Goal: Find specific page/section: Find specific page/section

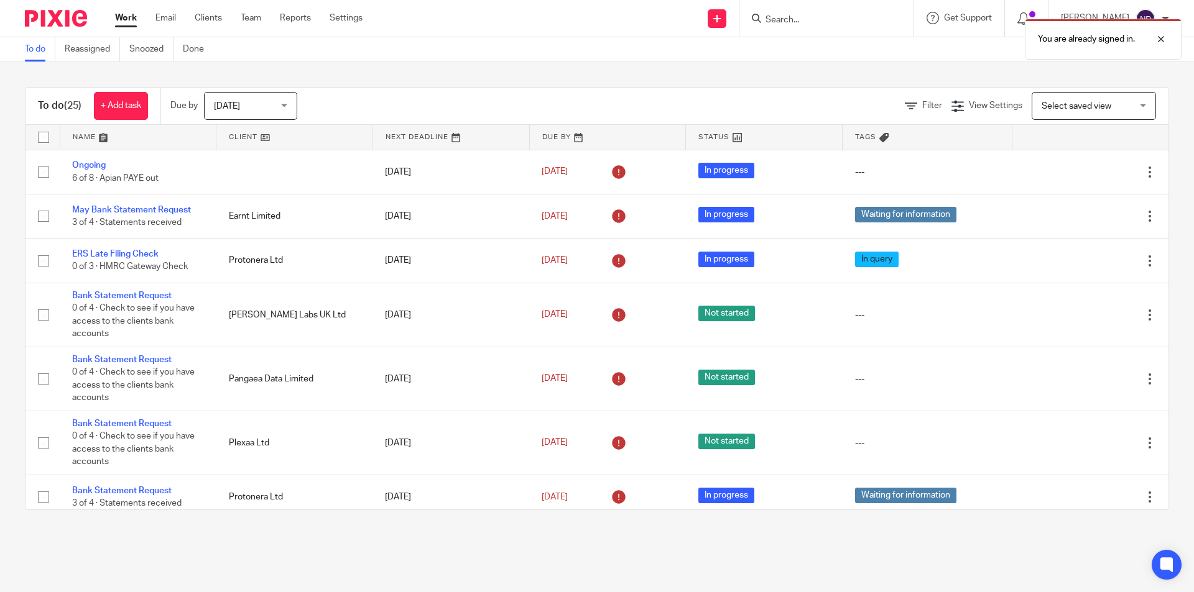
click at [837, 21] on div "You are already signed in." at bounding box center [889, 35] width 584 height 47
drag, startPoint x: 1164, startPoint y: 35, endPoint x: 983, endPoint y: 37, distance: 180.3
click at [1163, 36] on div at bounding box center [1152, 39] width 34 height 15
click at [786, 21] on input "Search" at bounding box center [820, 20] width 112 height 11
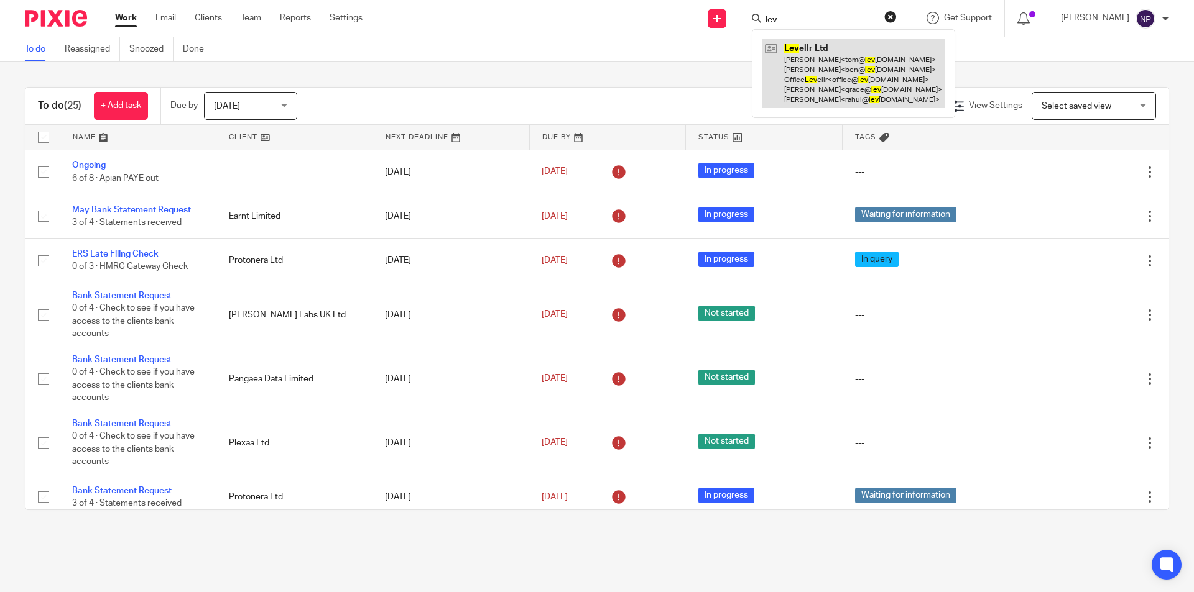
type input "lev"
click at [788, 52] on link at bounding box center [853, 73] width 183 height 69
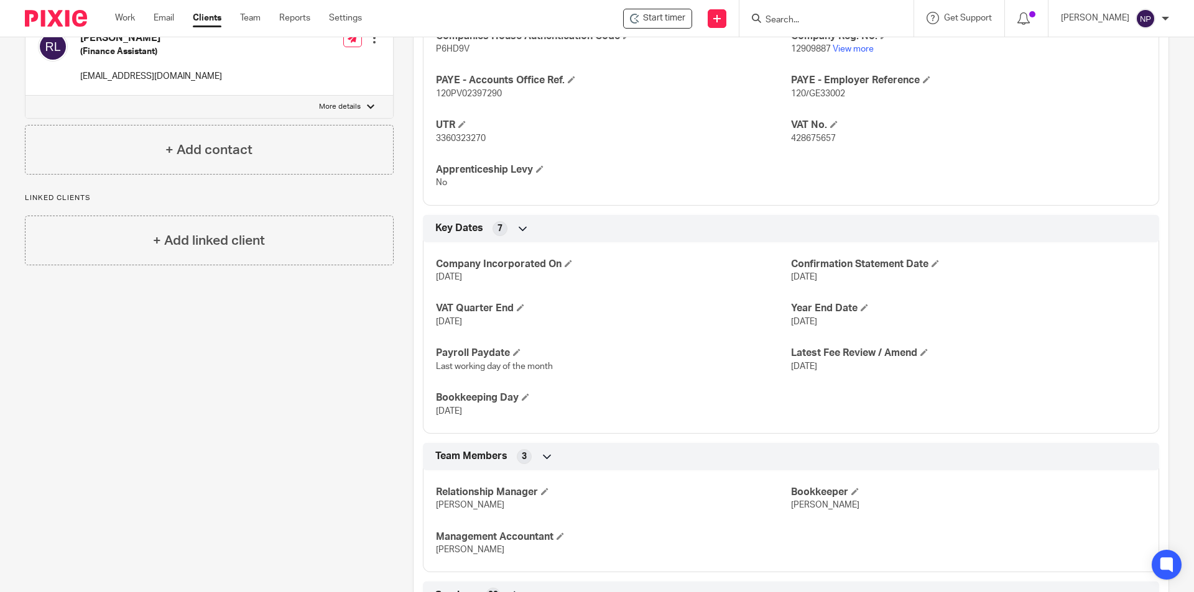
scroll to position [689, 0]
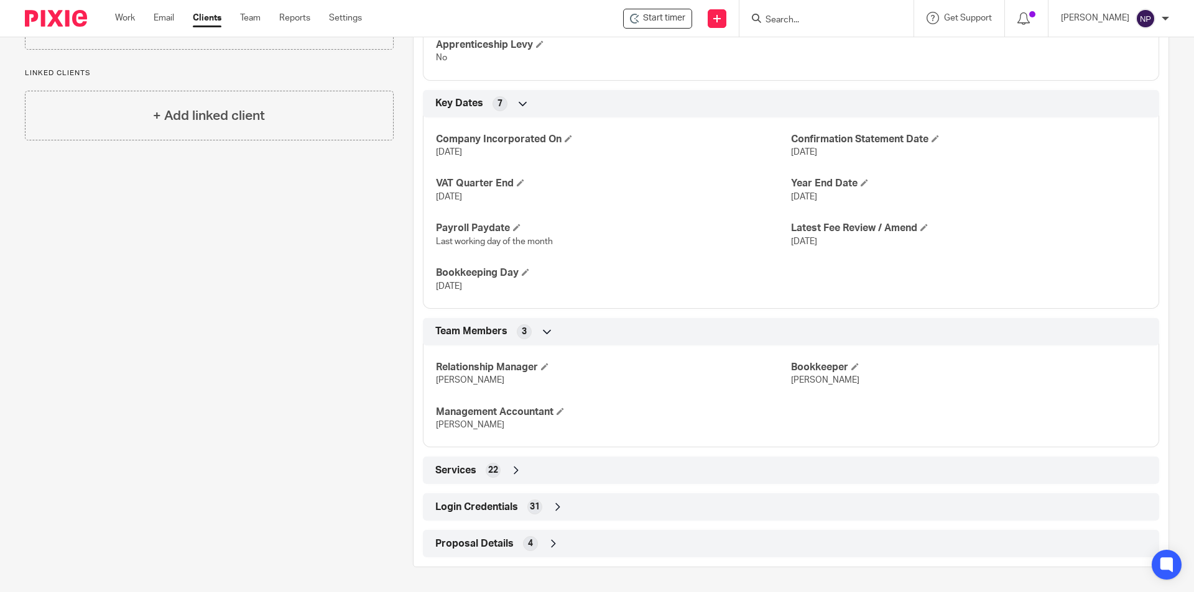
click at [571, 510] on div "Login Credentials 31" at bounding box center [790, 507] width 717 height 21
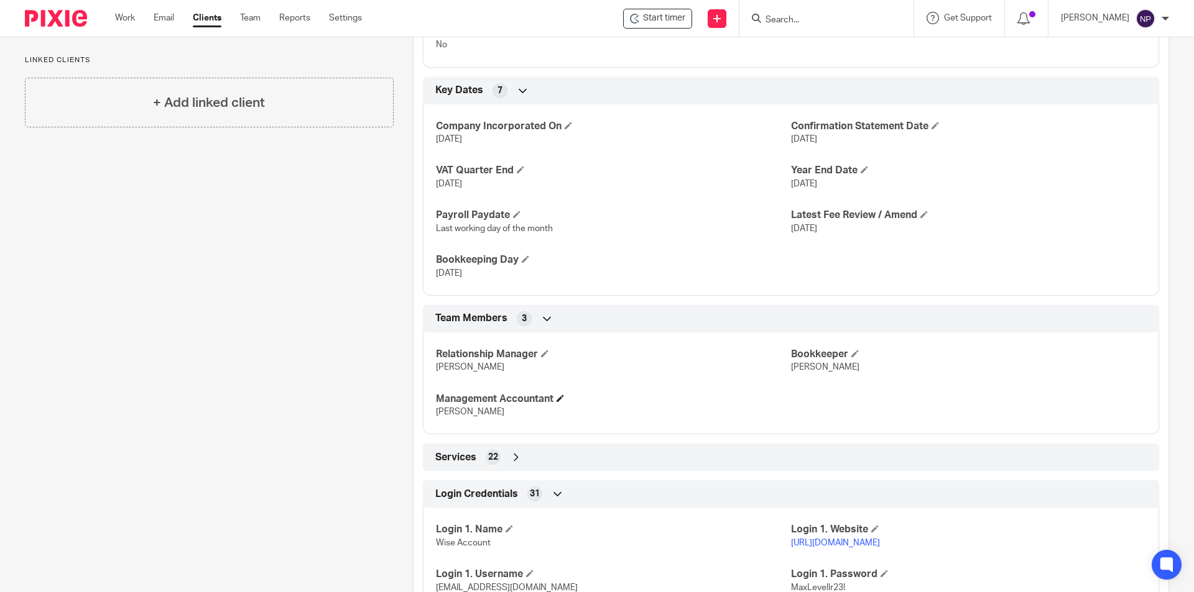
scroll to position [1125, 0]
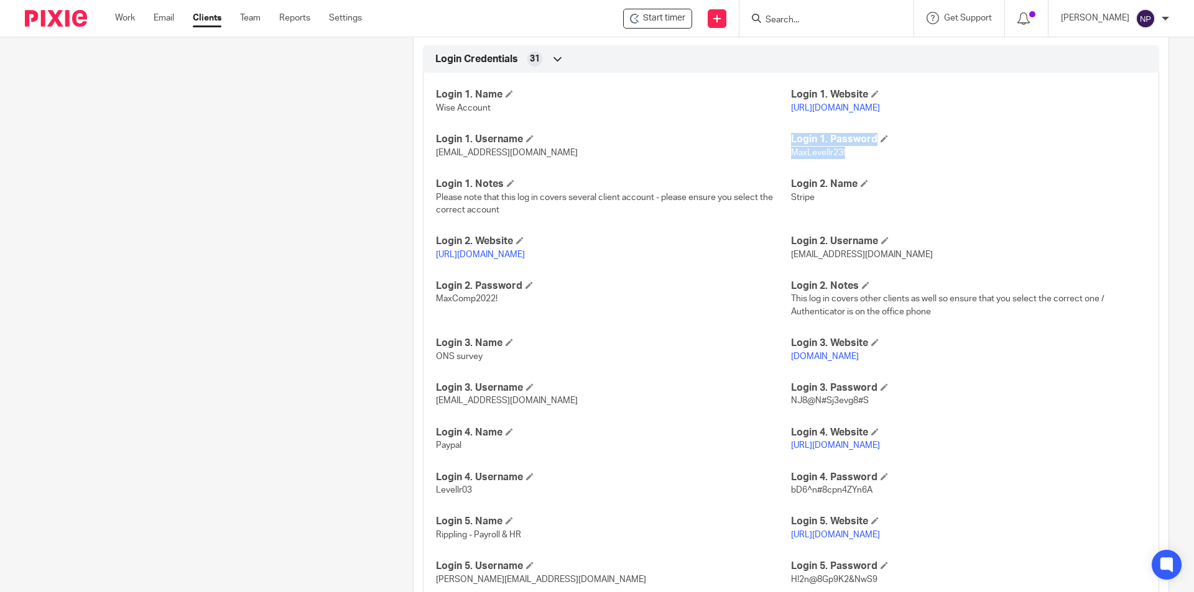
drag, startPoint x: 844, startPoint y: 165, endPoint x: 783, endPoint y: 166, distance: 60.3
click at [783, 166] on div "Login 1. Name Wise Account Login 1. Website https://wise.com/ Login 1. Username…" at bounding box center [791, 444] width 736 height 762
click at [791, 157] on span "MaxLevellr23!" at bounding box center [818, 153] width 54 height 9
click at [831, 157] on span "MaxLevellr23!" at bounding box center [818, 153] width 54 height 9
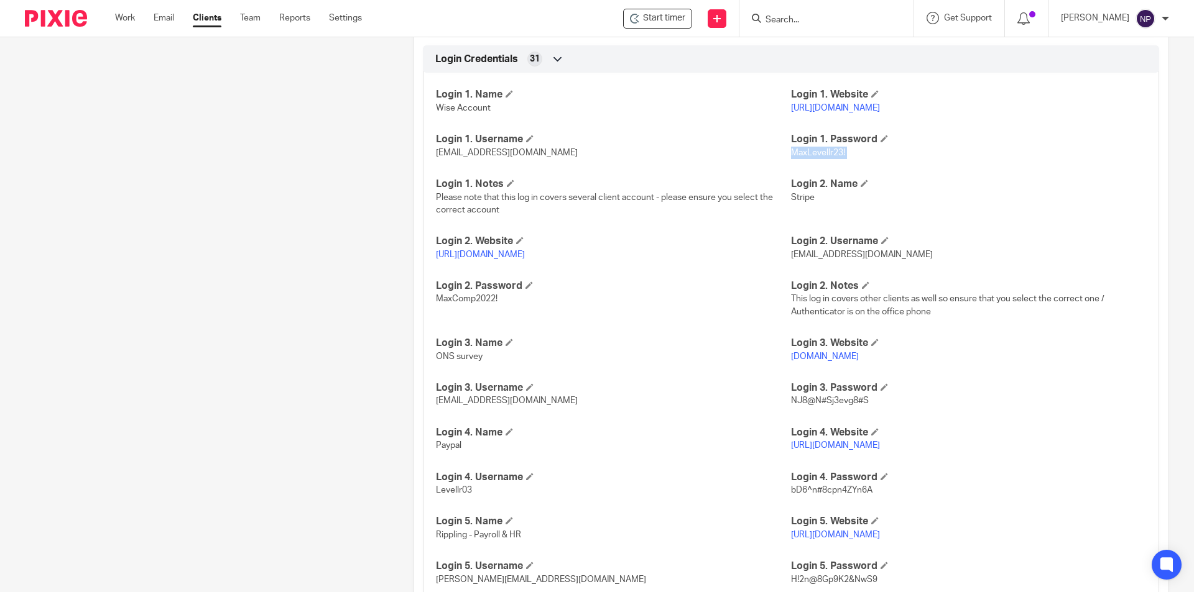
click at [831, 157] on span "MaxLevellr23!" at bounding box center [818, 153] width 54 height 9
copy p "MaxLevellr23!"
click at [834, 113] on link "https://wise.com/" at bounding box center [835, 108] width 89 height 9
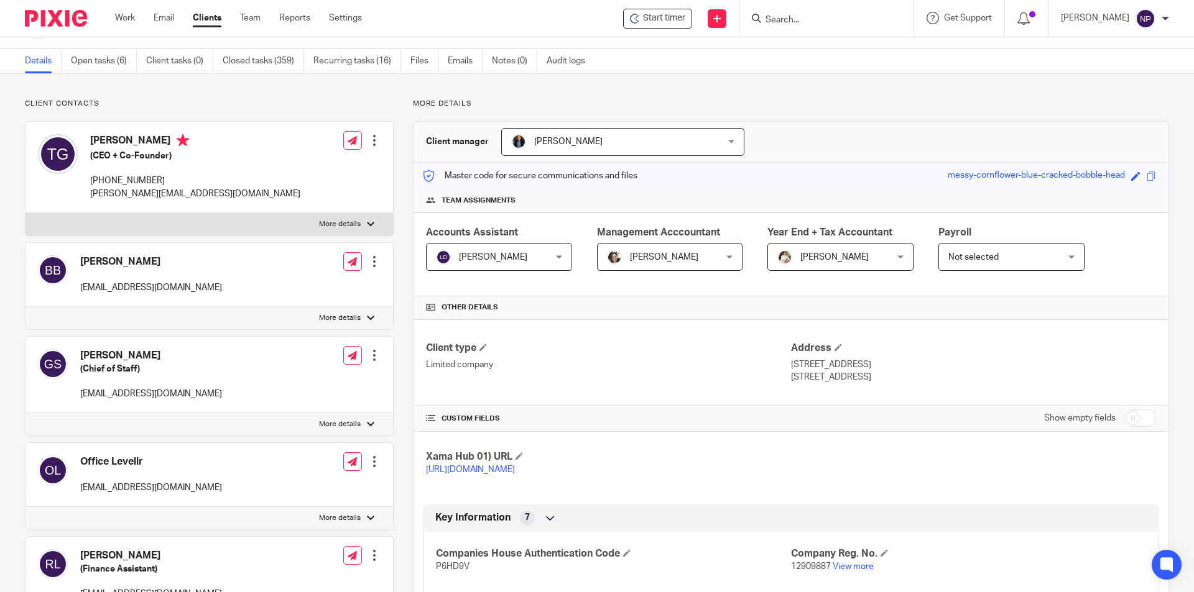
scroll to position [0, 0]
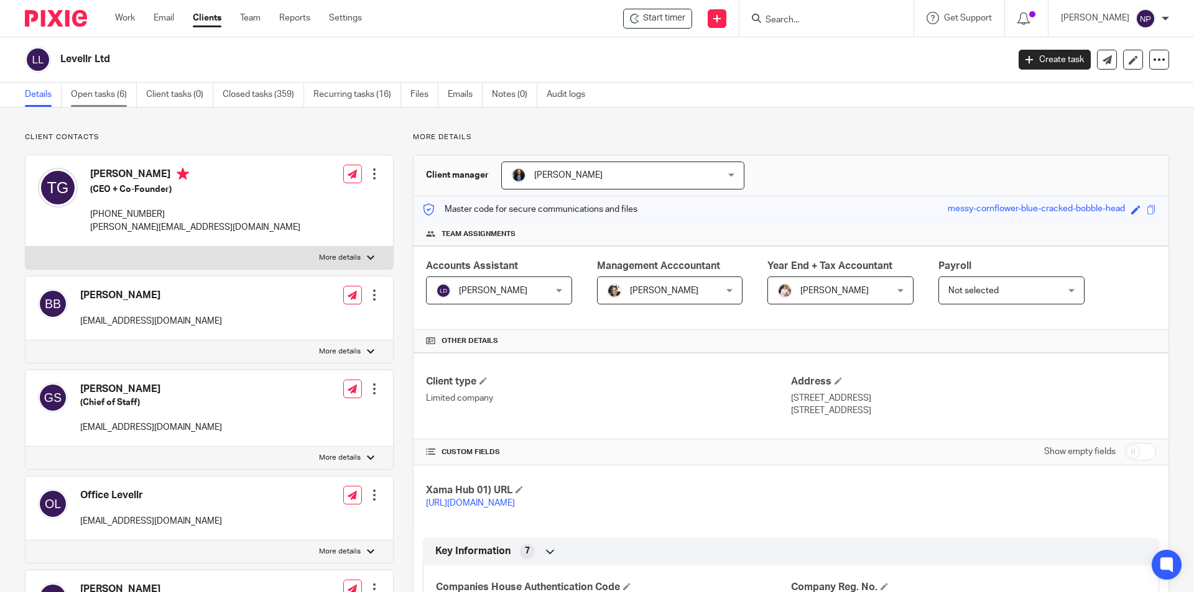
click at [119, 98] on link "Open tasks (6)" at bounding box center [104, 95] width 66 height 24
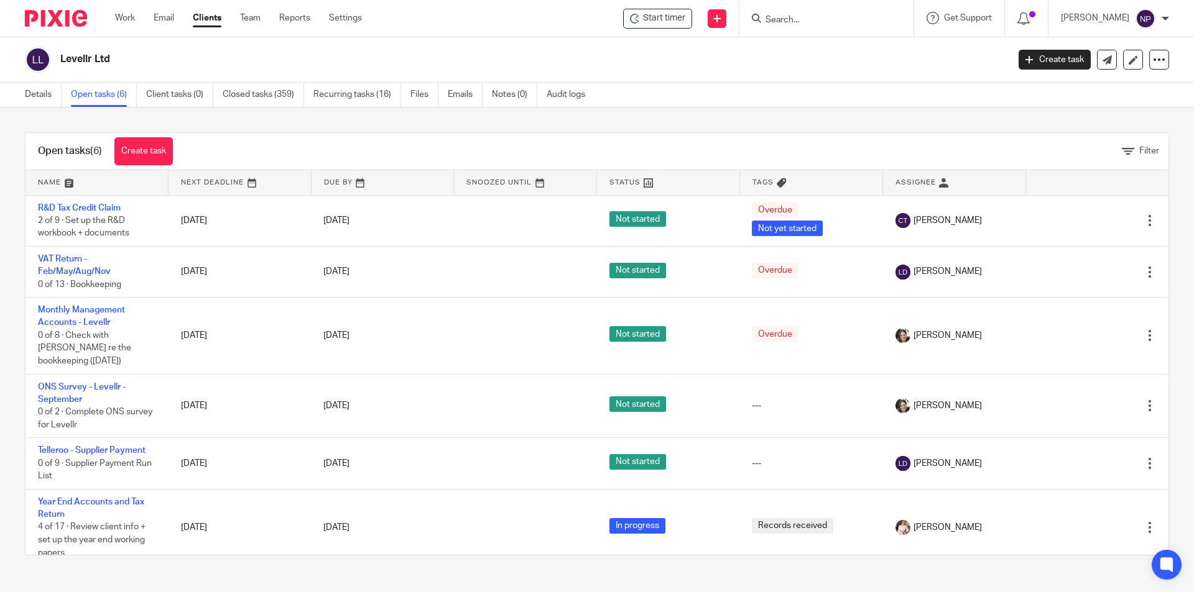
click at [793, 16] on input "Search" at bounding box center [820, 20] width 112 height 11
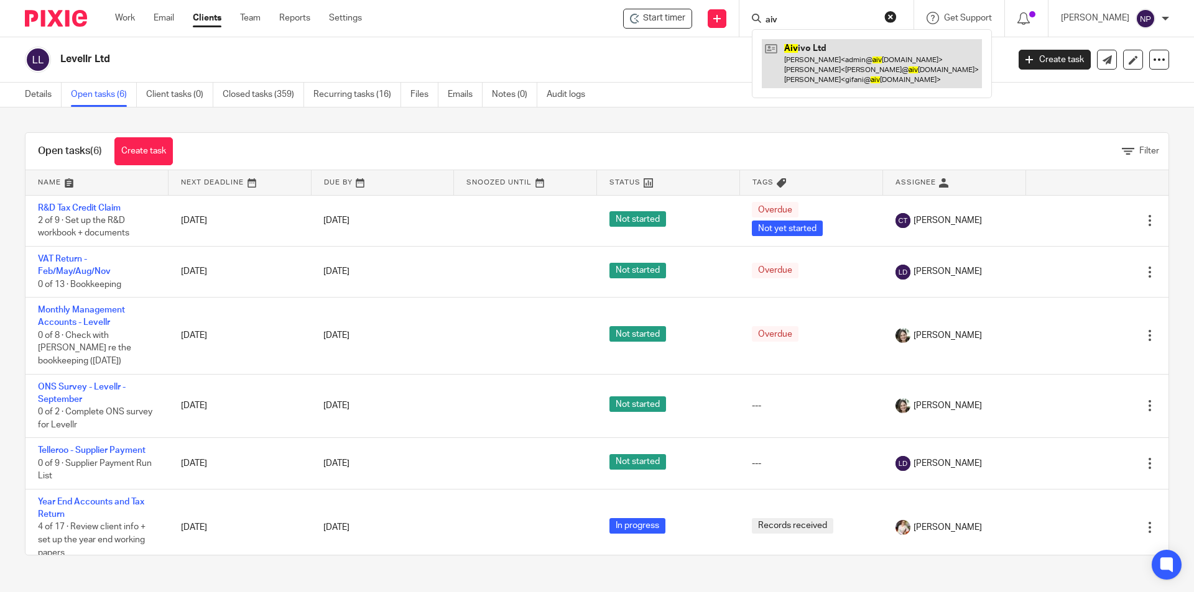
type input "aiv"
click at [845, 51] on link at bounding box center [872, 63] width 220 height 49
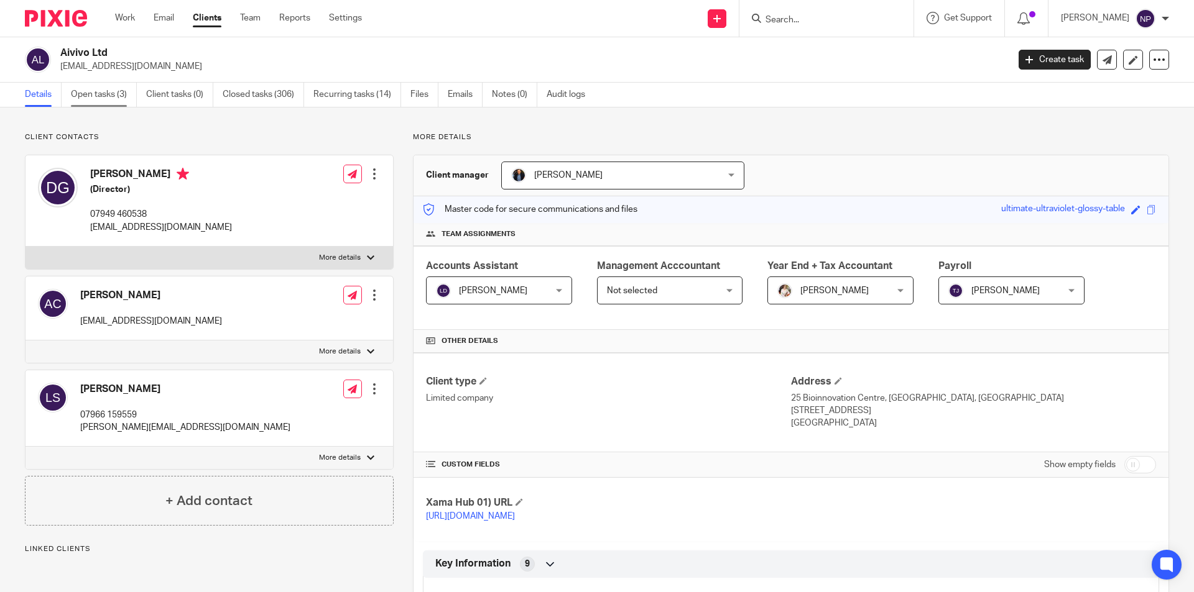
click at [99, 89] on link "Open tasks (3)" at bounding box center [104, 95] width 66 height 24
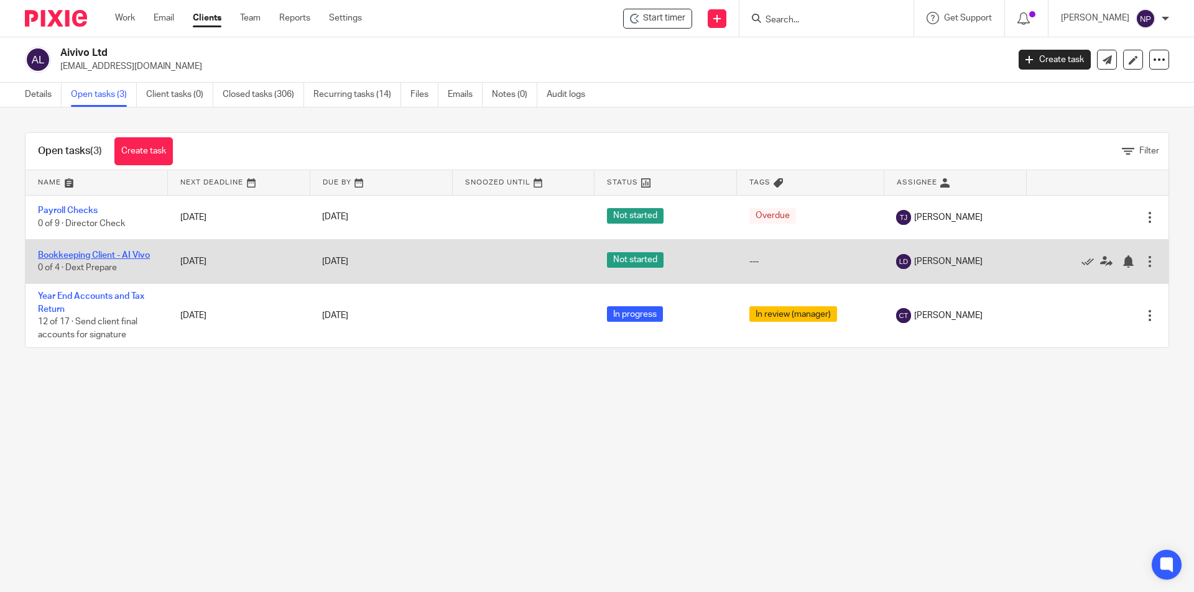
click at [139, 255] on link "Bookkeeping Client - AI Vivo" at bounding box center [94, 255] width 112 height 9
